Goal: Task Accomplishment & Management: Use online tool/utility

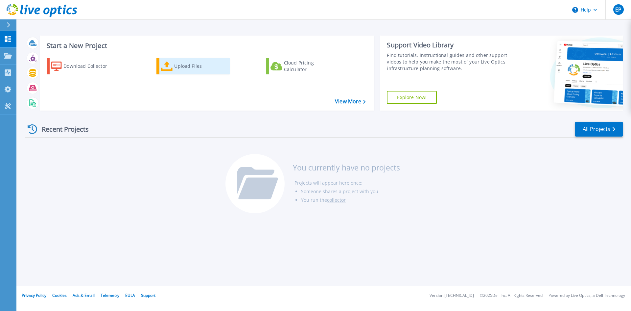
click at [177, 67] on div "Upload Files" at bounding box center [200, 66] width 53 height 13
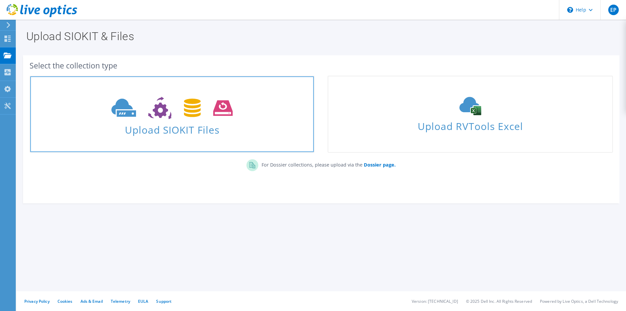
click at [157, 115] on use at bounding box center [171, 108] width 121 height 23
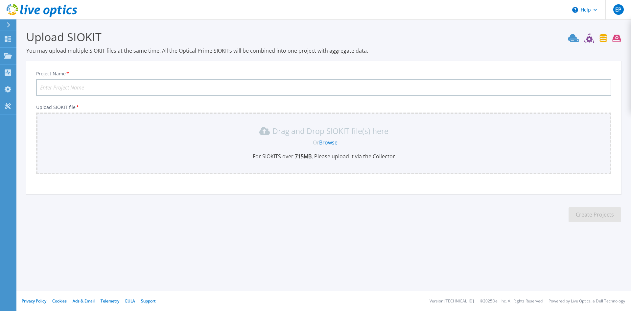
click at [136, 84] on input "Project Name *" at bounding box center [323, 87] width 575 height 16
type input "VXRAIL-CHMDM"
click at [331, 142] on link "Browse" at bounding box center [328, 142] width 18 height 7
click at [329, 143] on link "Browse" at bounding box center [328, 142] width 18 height 7
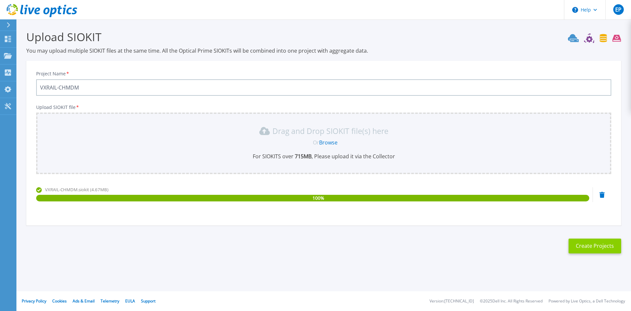
click at [590, 245] on button "Create Projects" at bounding box center [595, 245] width 53 height 15
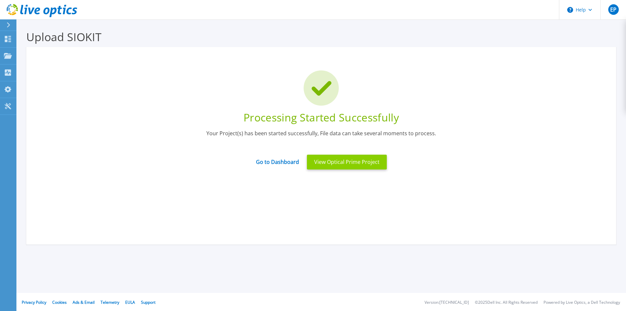
click at [352, 162] on button "View Optical Prime Project" at bounding box center [347, 162] width 80 height 15
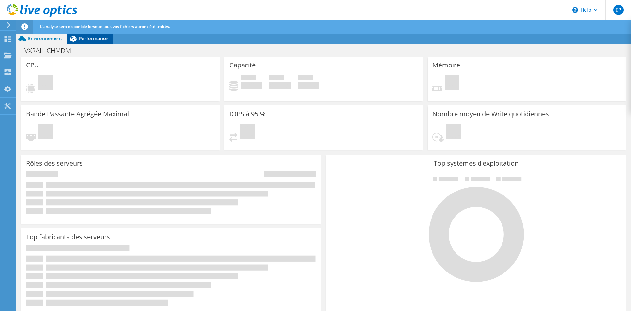
click at [86, 39] on span "Performance" at bounding box center [93, 38] width 29 height 6
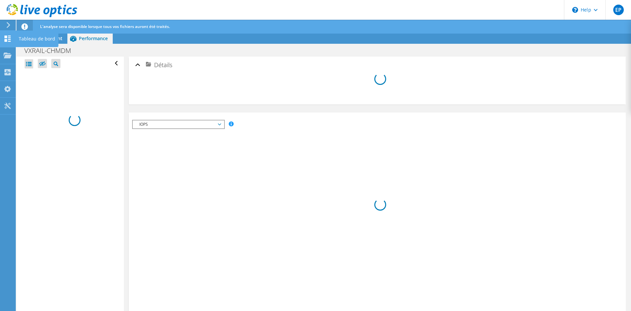
click at [30, 36] on div "Tableau de bord" at bounding box center [36, 39] width 43 height 16
